Goal: Book appointment/travel/reservation

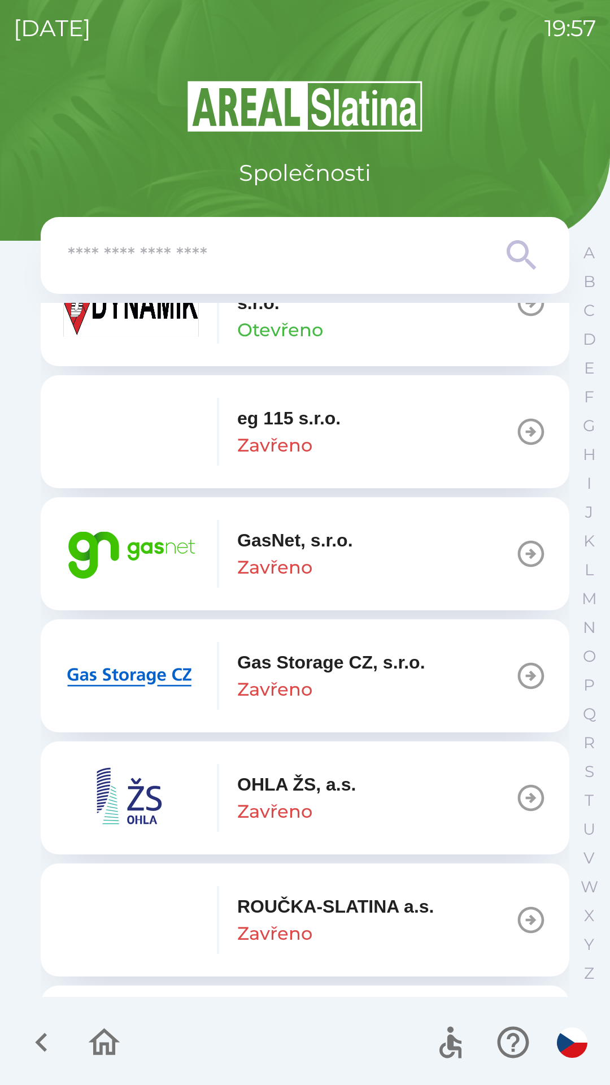
scroll to position [691, 0]
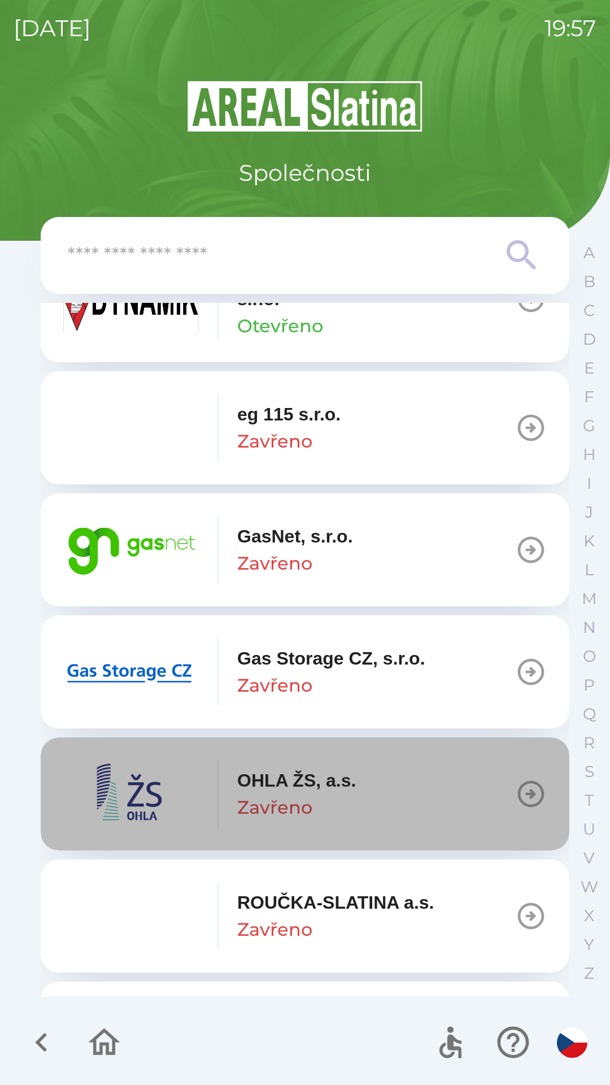
click at [308, 794] on p "Zavřeno" at bounding box center [274, 807] width 75 height 27
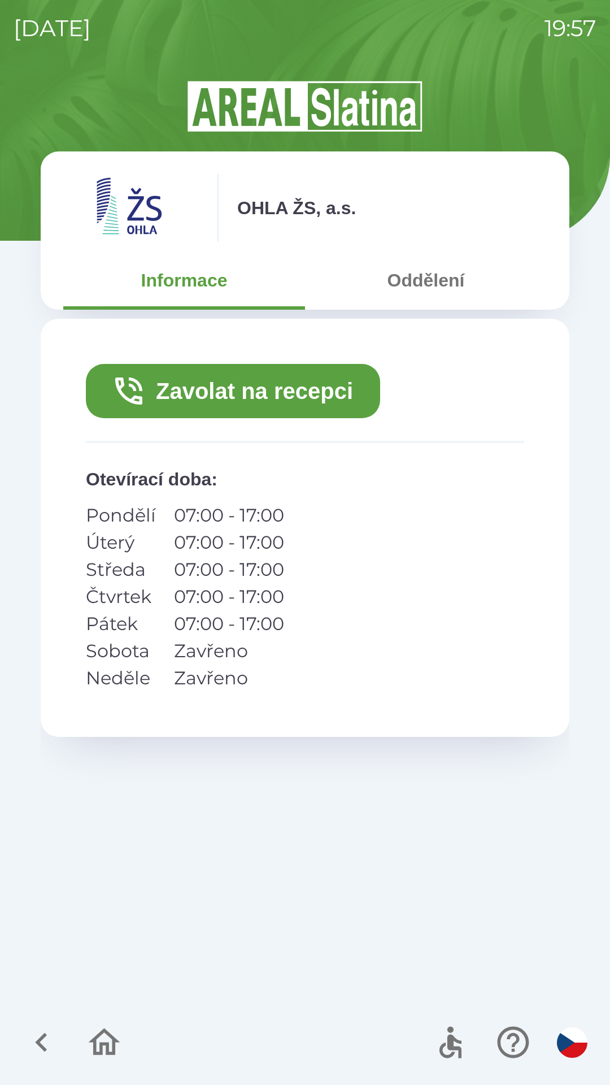
click at [232, 389] on button "Zavolat na recepci" at bounding box center [233, 391] width 294 height 54
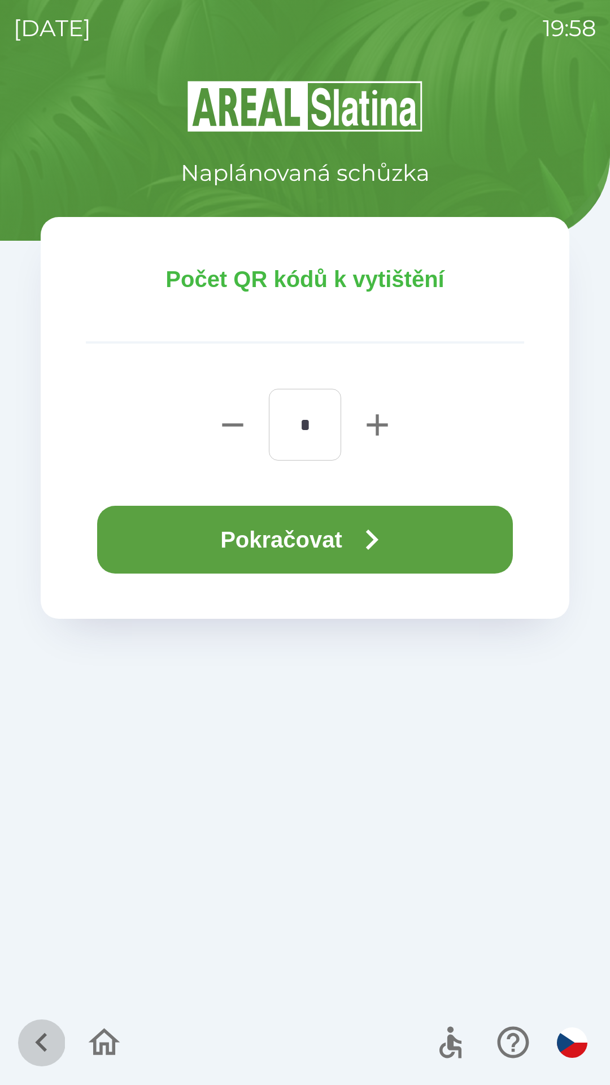
click at [35, 1041] on icon "button" at bounding box center [42, 1042] width 38 height 38
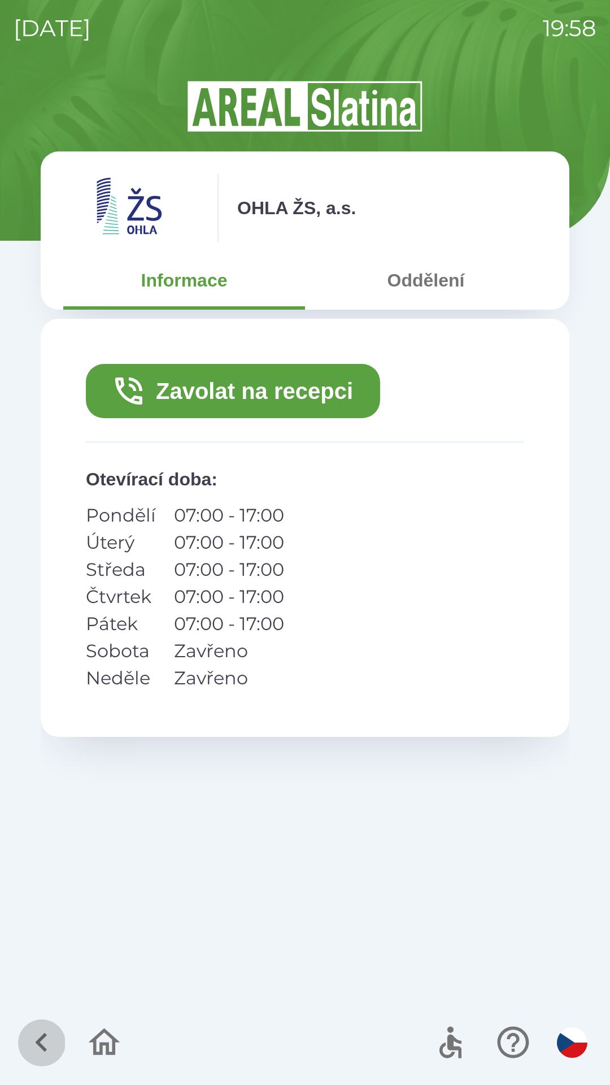
click at [42, 1026] on icon "button" at bounding box center [42, 1042] width 38 height 38
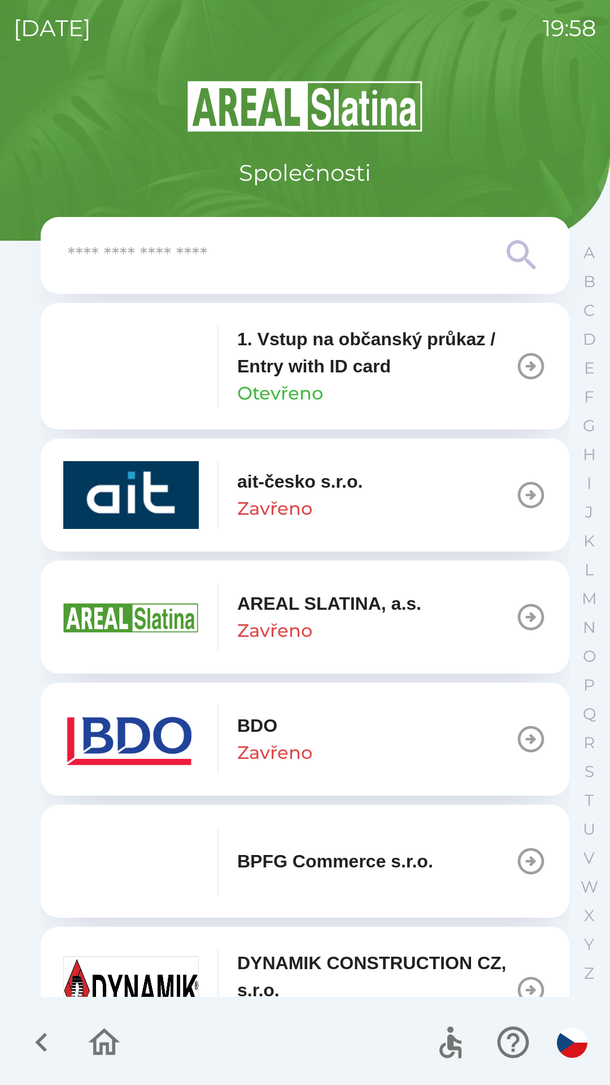
click at [45, 1027] on icon "button" at bounding box center [42, 1042] width 38 height 38
